Goal: Go to known website: Access a specific website the user already knows

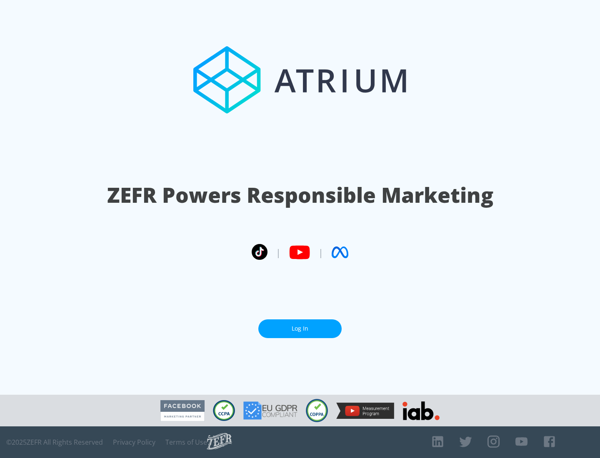
click at [300, 325] on link "Log In" at bounding box center [299, 329] width 83 height 19
